Goal: Task Accomplishment & Management: Complete application form

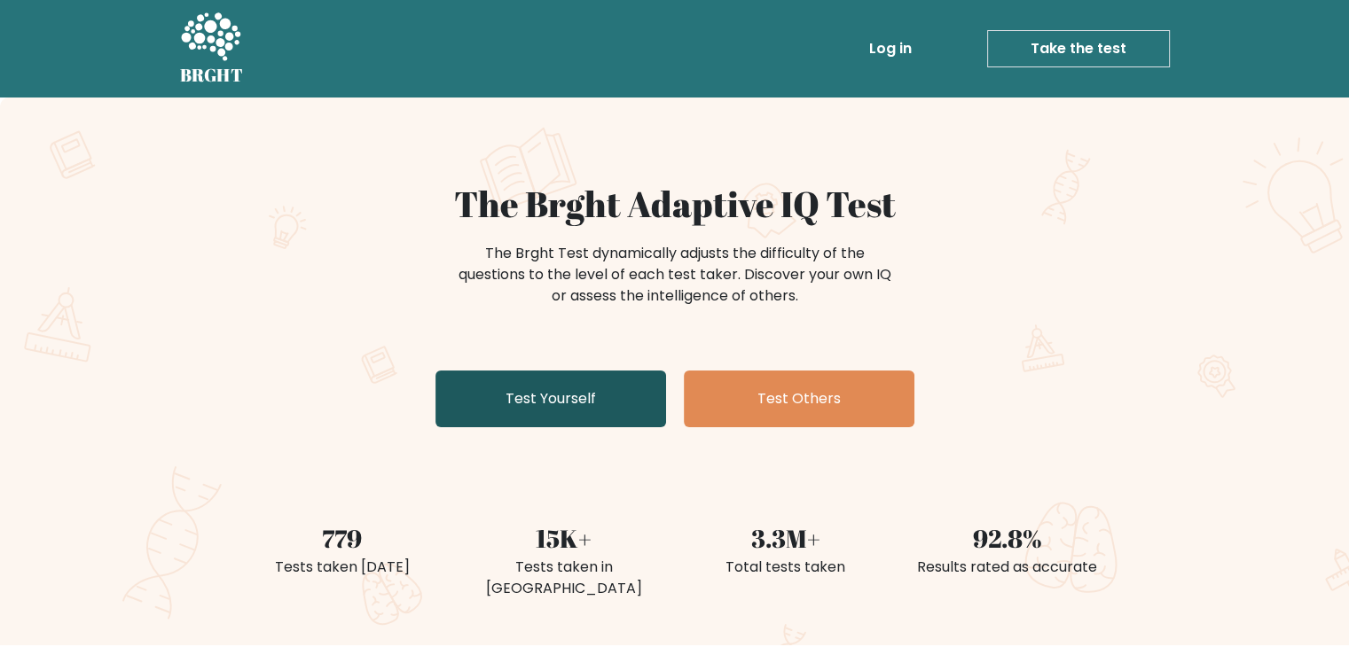
click at [578, 403] on link "Test Yourself" at bounding box center [550, 399] width 231 height 57
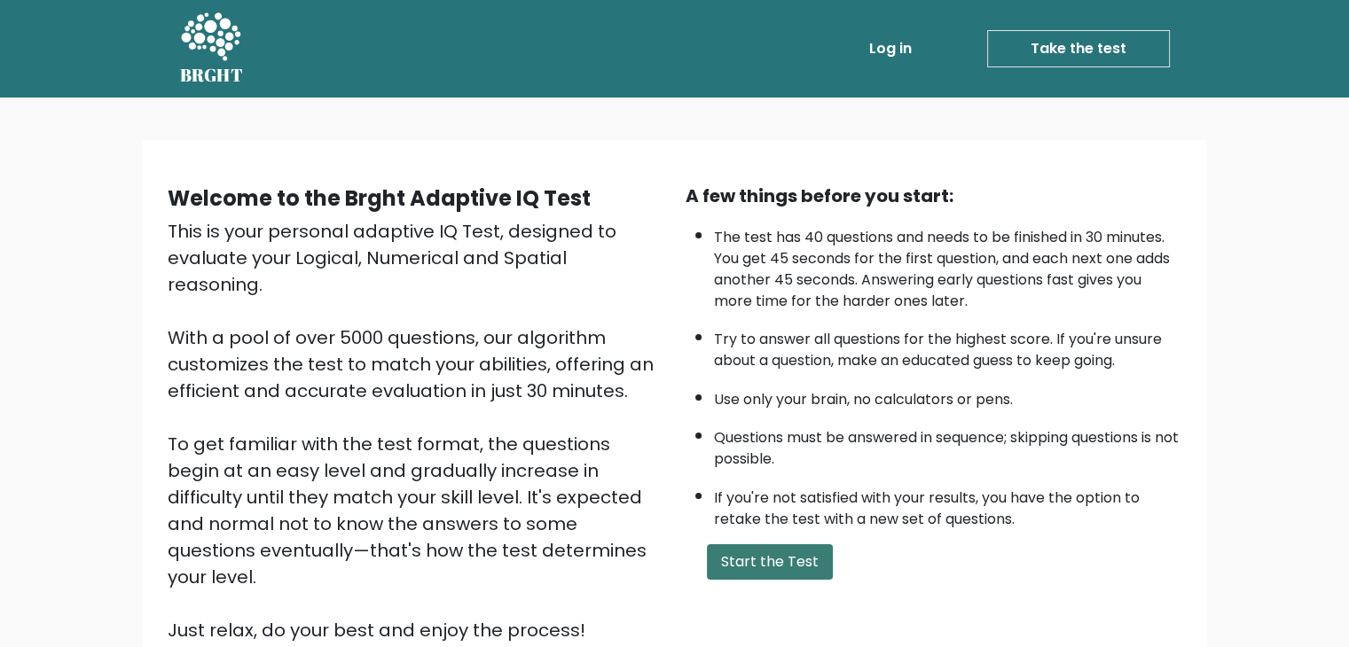
click at [752, 544] on button "Start the Test" at bounding box center [770, 561] width 126 height 35
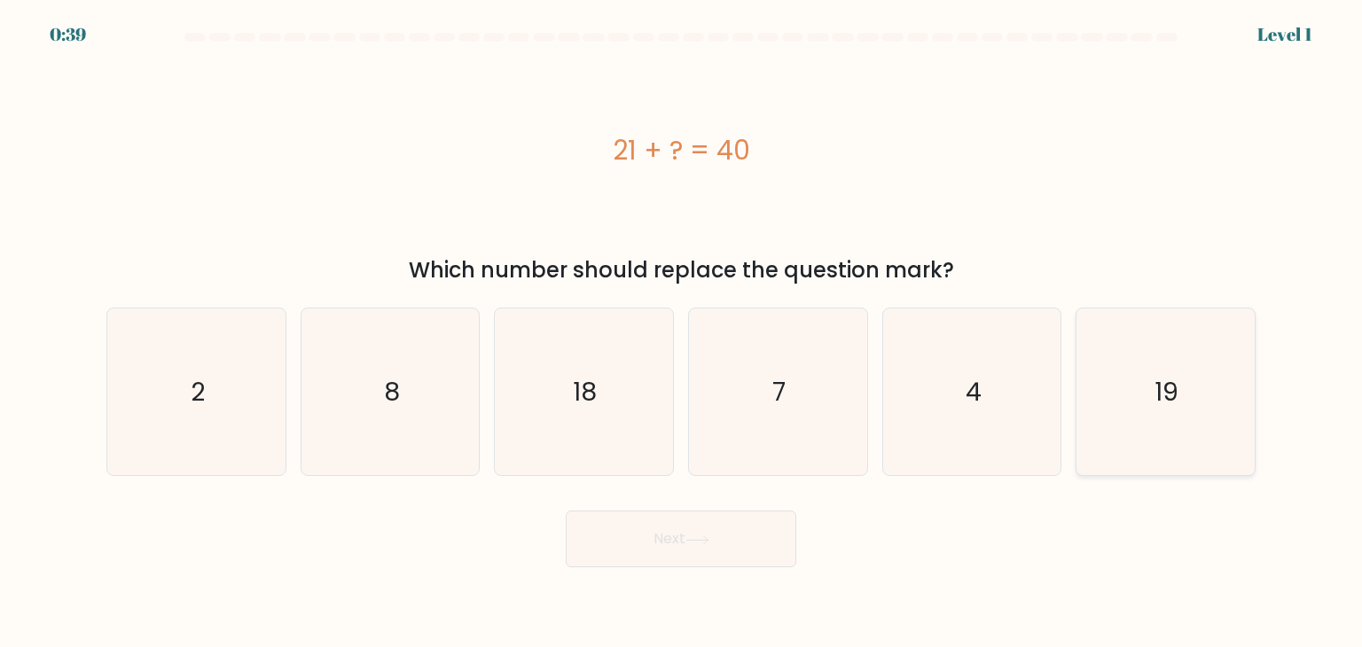
click at [1132, 398] on icon "19" at bounding box center [1165, 392] width 167 height 167
click at [682, 333] on input "f. 19" at bounding box center [681, 328] width 1 height 9
radio input "true"
click at [767, 541] on button "Next" at bounding box center [681, 539] width 231 height 57
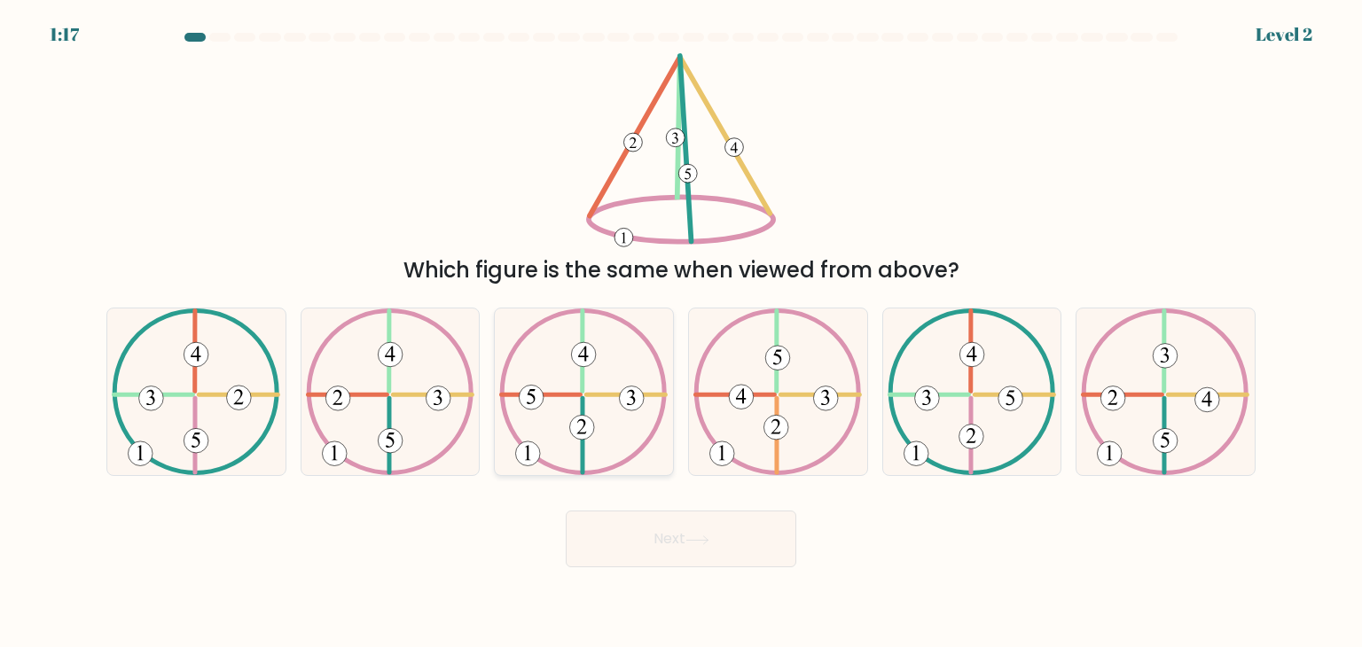
click at [583, 436] on 615 at bounding box center [582, 428] width 25 height 25
click at [681, 333] on input "c." at bounding box center [681, 328] width 1 height 9
radio input "true"
click at [748, 398] on 731 at bounding box center [741, 397] width 25 height 25
click at [682, 333] on input "d." at bounding box center [681, 328] width 1 height 9
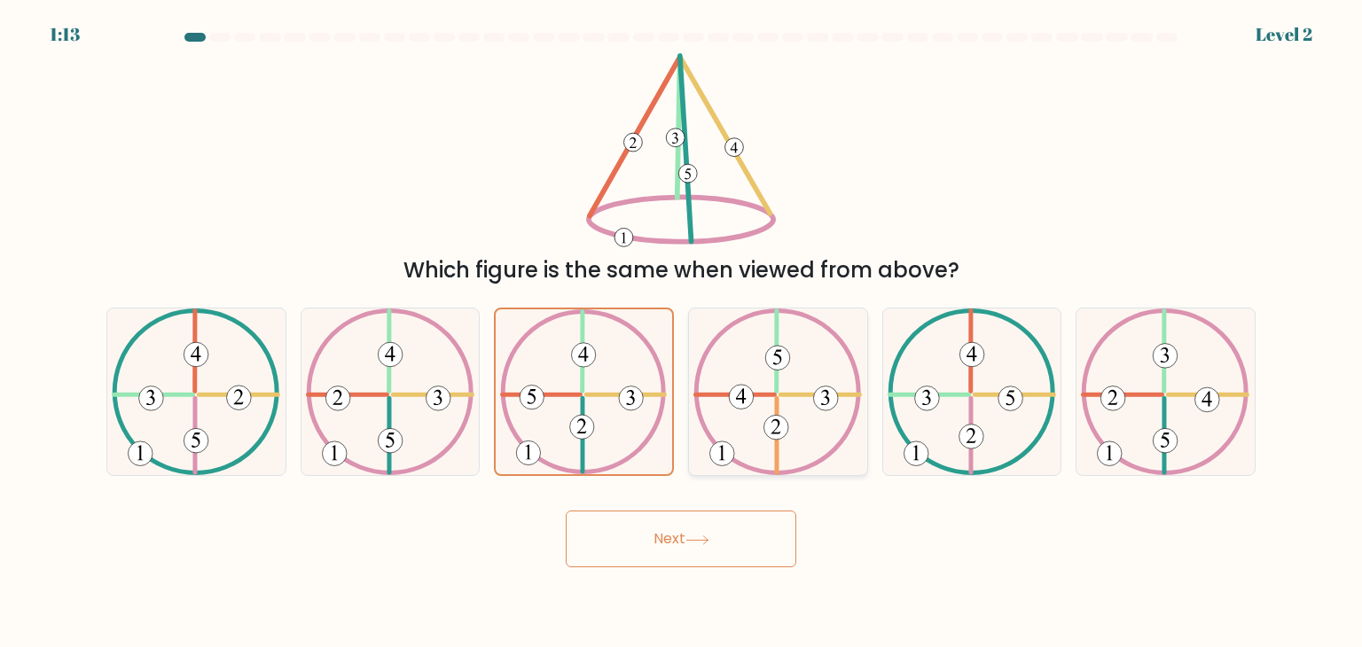
radio input "true"
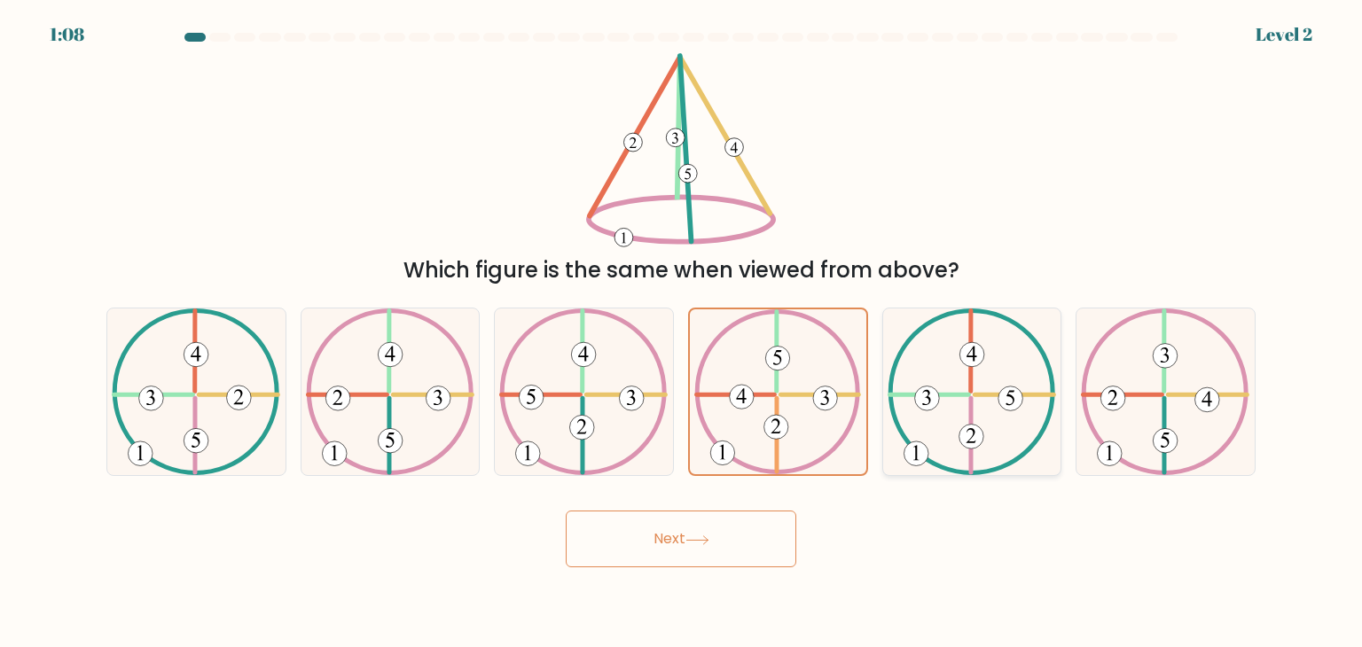
click at [971, 402] on 324 at bounding box center [971, 435] width 0 height 74
click at [682, 333] on input "e." at bounding box center [681, 328] width 1 height 9
radio input "true"
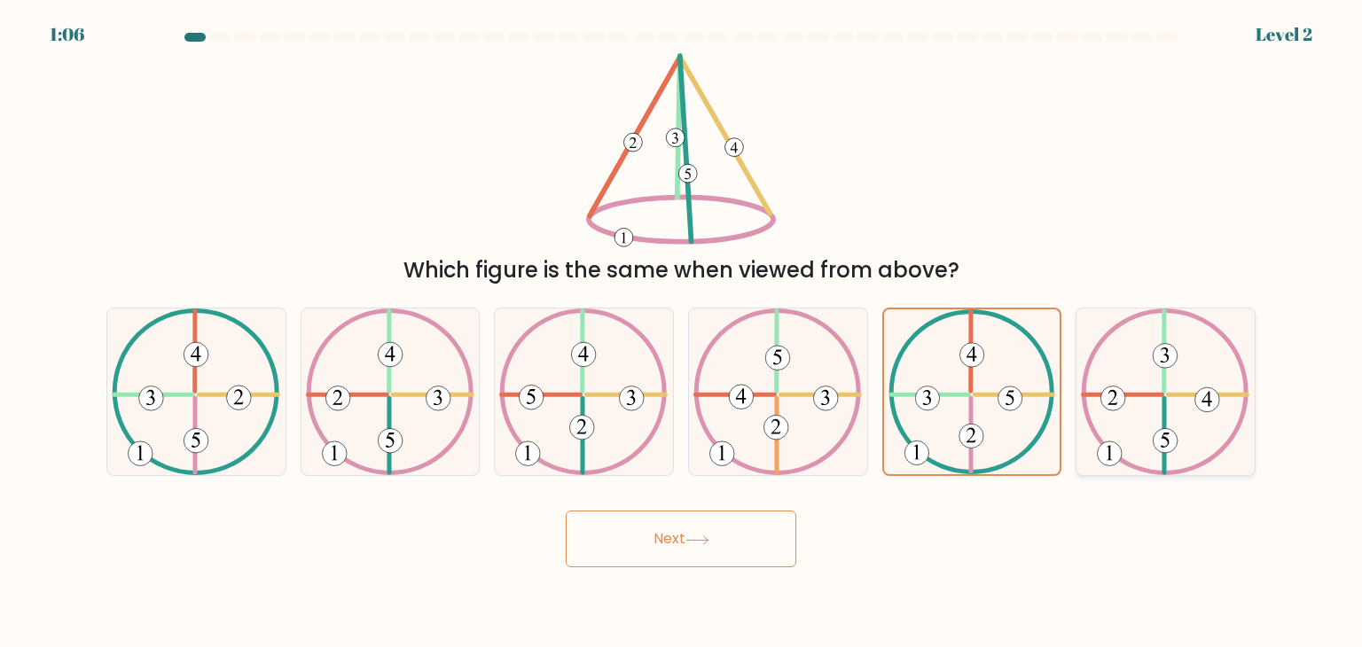
click at [1169, 413] on icon at bounding box center [1165, 392] width 168 height 167
click at [682, 333] on input "f." at bounding box center [681, 328] width 1 height 9
radio input "true"
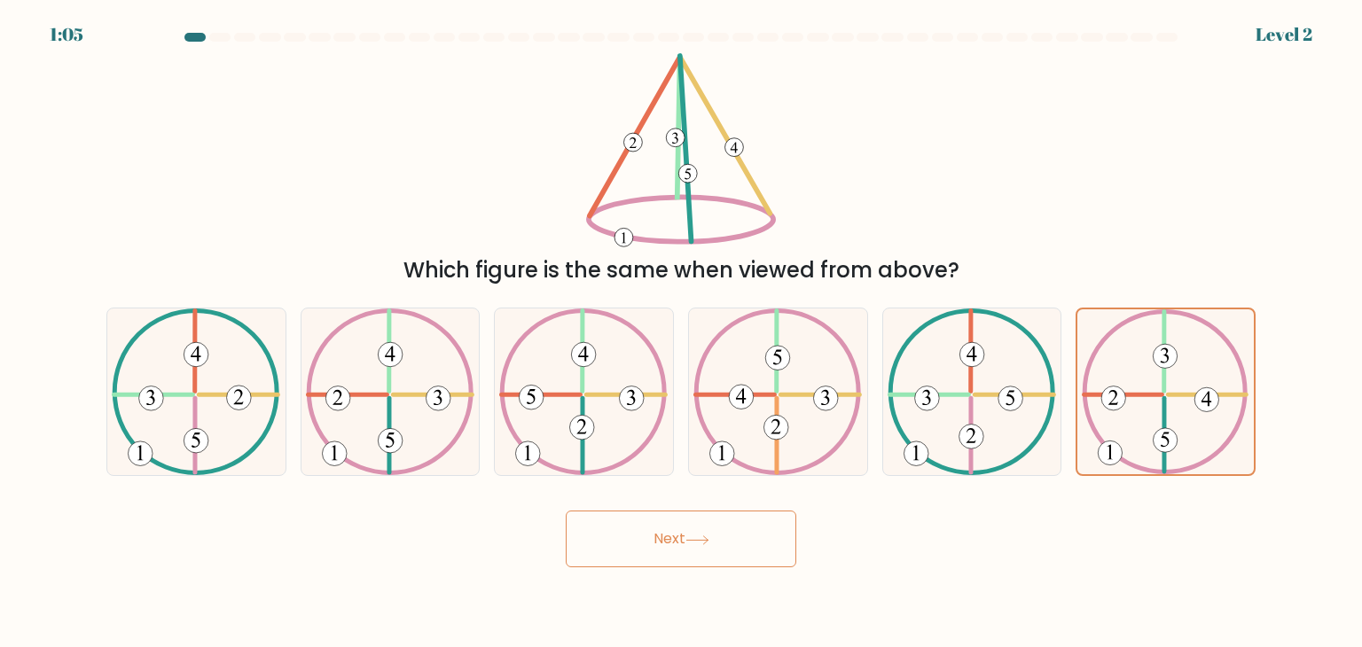
click at [772, 544] on button "Next" at bounding box center [681, 539] width 231 height 57
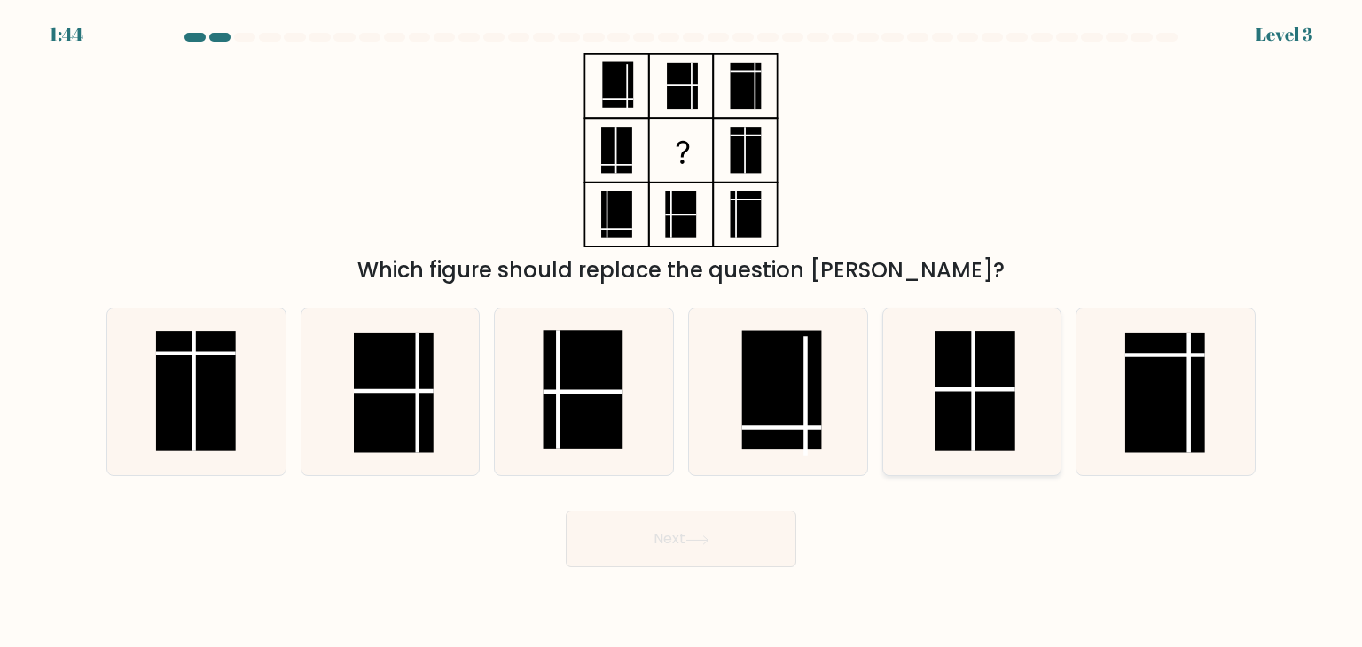
click at [975, 409] on rect at bounding box center [976, 392] width 80 height 120
click at [682, 333] on input "e." at bounding box center [681, 328] width 1 height 9
radio input "true"
click at [737, 529] on button "Next" at bounding box center [681, 539] width 231 height 57
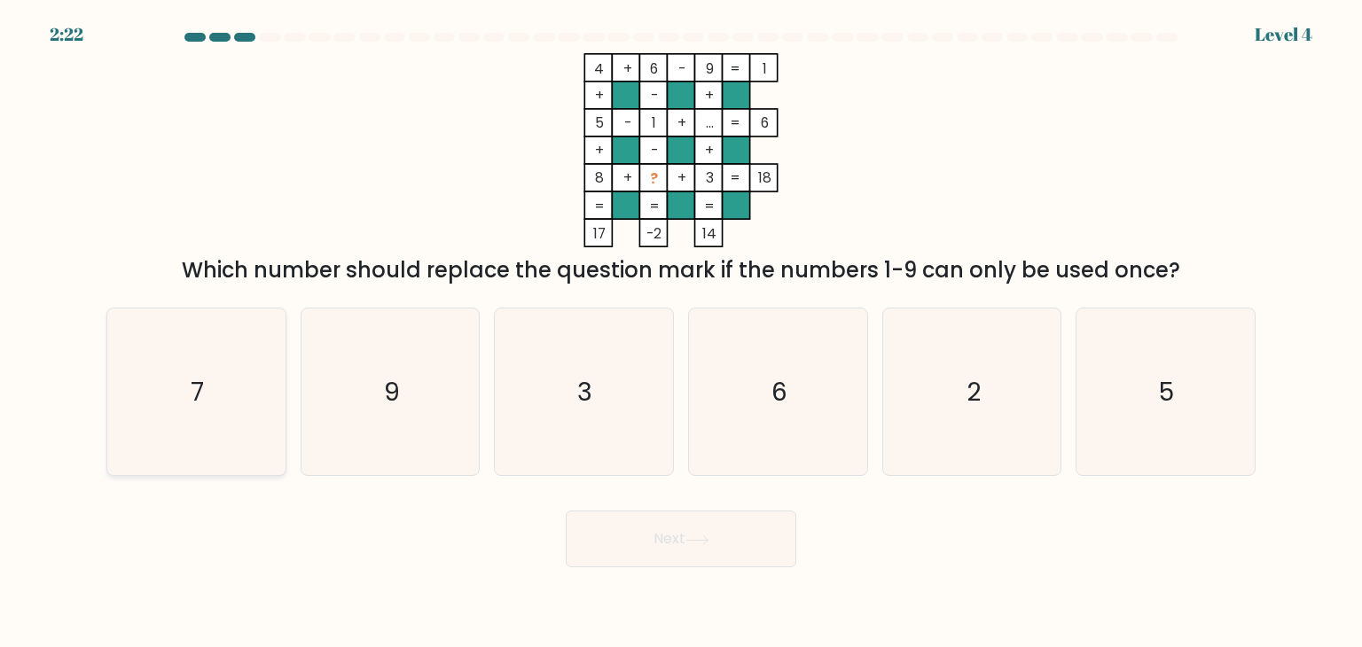
click at [266, 406] on icon "7" at bounding box center [196, 392] width 167 height 167
click at [681, 333] on input "a. 7" at bounding box center [681, 328] width 1 height 9
radio input "true"
click at [665, 533] on button "Next" at bounding box center [681, 539] width 231 height 57
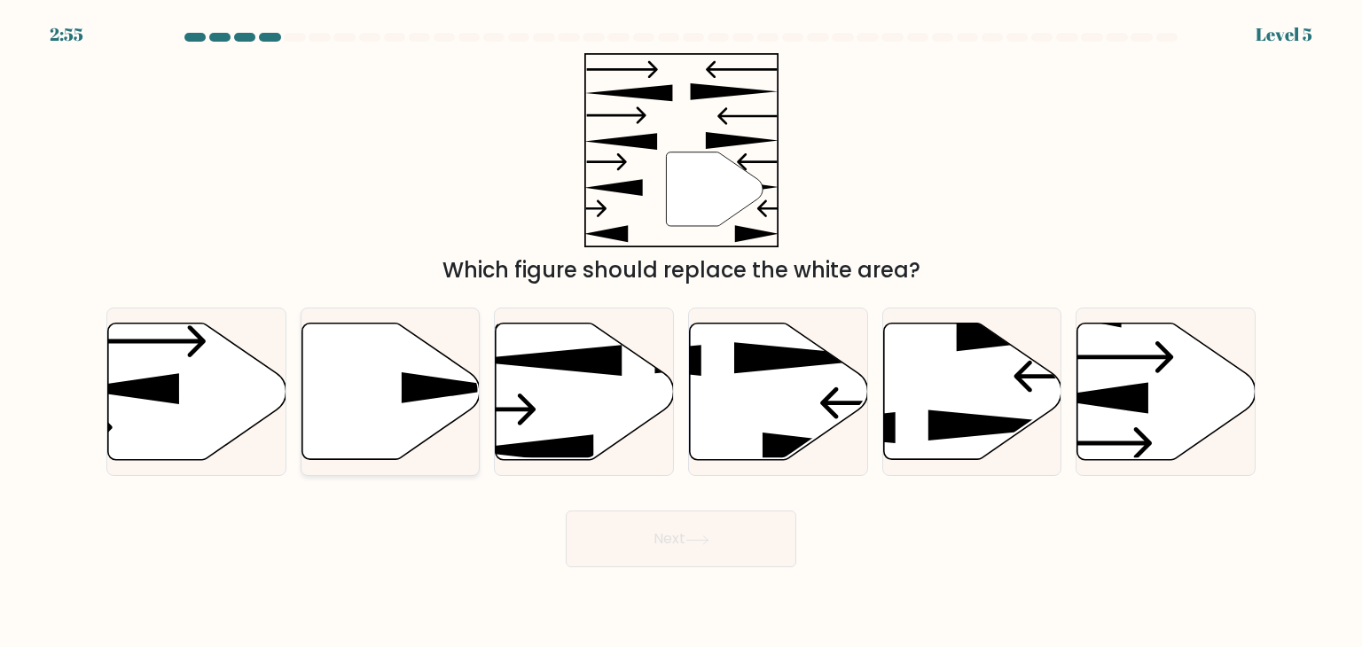
click at [390, 430] on icon at bounding box center [390, 392] width 178 height 137
click at [681, 333] on input "b." at bounding box center [681, 328] width 1 height 9
radio input "true"
click at [650, 543] on button "Next" at bounding box center [681, 539] width 231 height 57
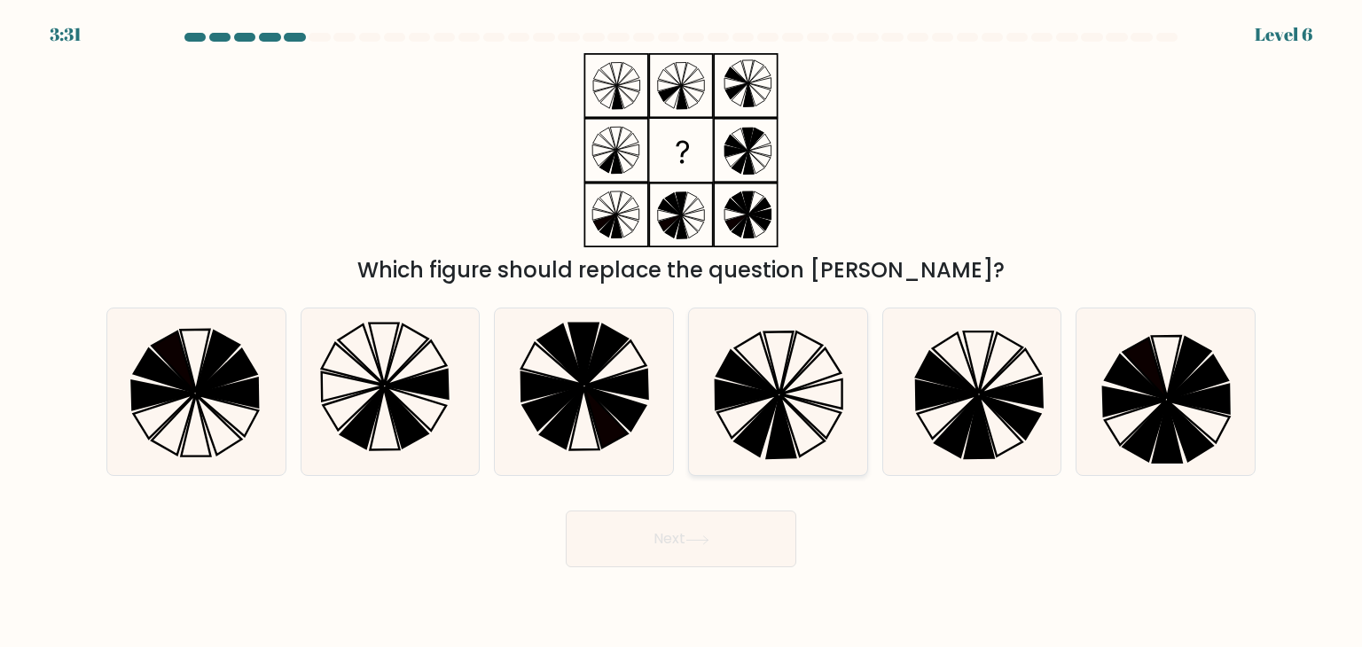
click at [777, 434] on icon at bounding box center [781, 427] width 29 height 63
click at [682, 333] on input "d." at bounding box center [681, 328] width 1 height 9
radio input "true"
click at [724, 533] on button "Next" at bounding box center [681, 539] width 231 height 57
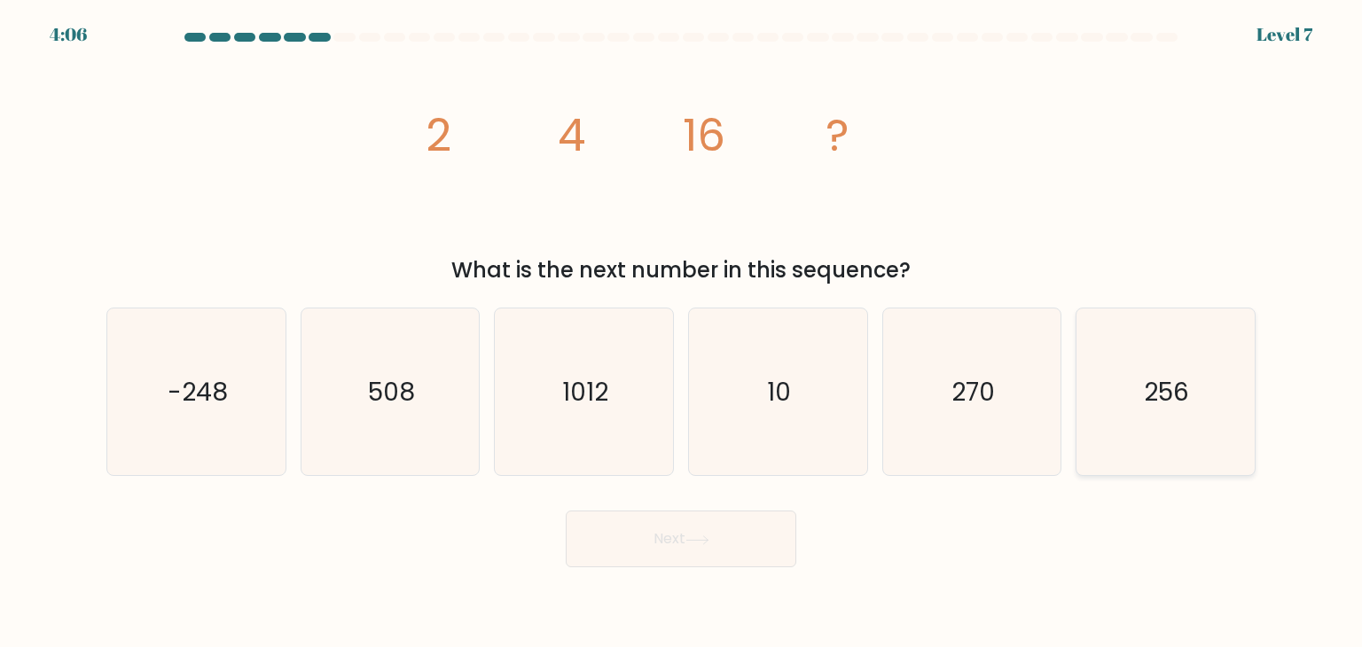
click at [1211, 373] on icon "256" at bounding box center [1165, 392] width 167 height 167
click at [682, 333] on input "f. 256" at bounding box center [681, 328] width 1 height 9
radio input "true"
click at [759, 553] on button "Next" at bounding box center [681, 539] width 231 height 57
